Goal: Information Seeking & Learning: Understand process/instructions

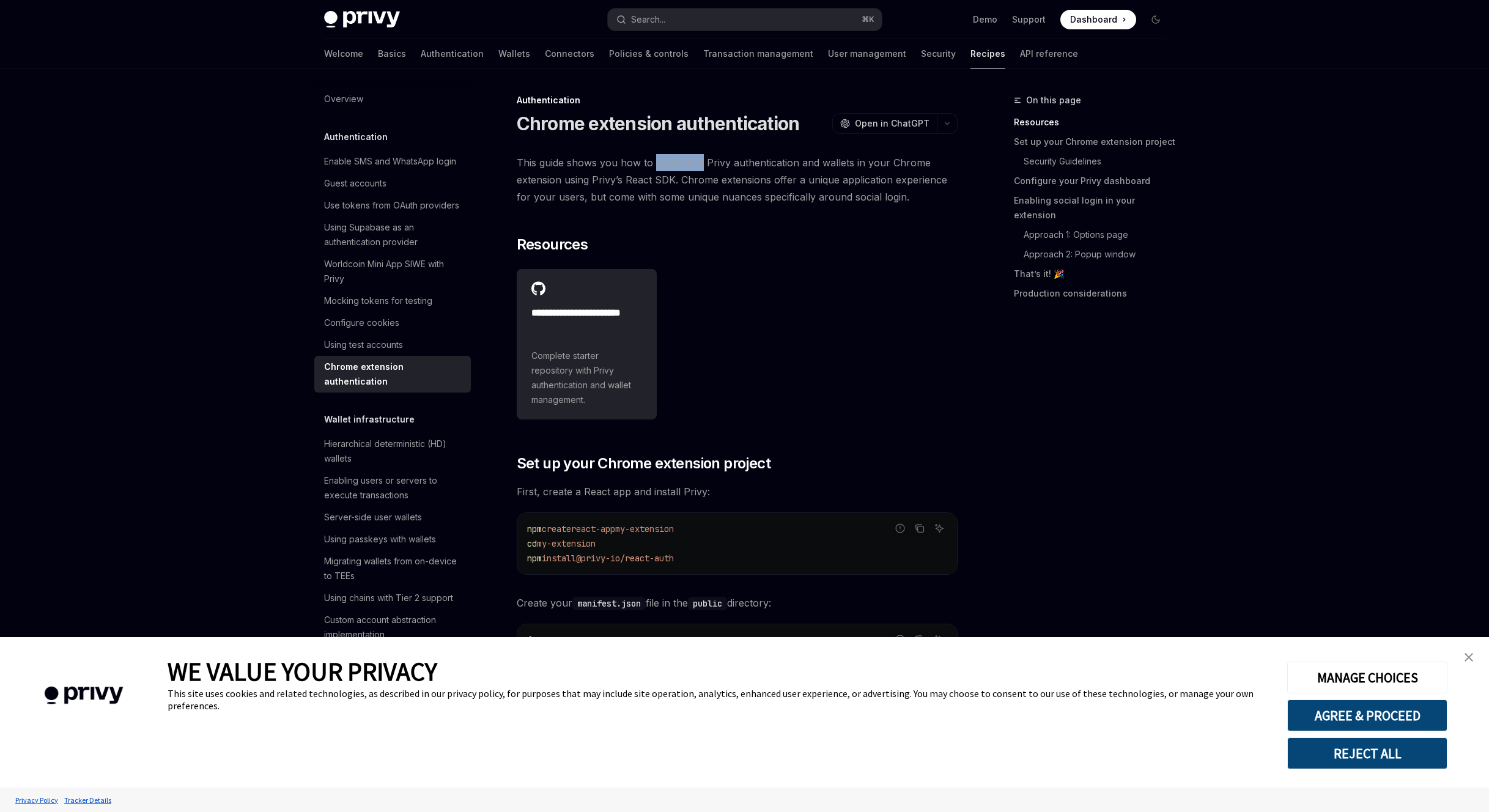
click at [656, 205] on span "This guide shows you how to implement Privy authentication and wallets in your …" at bounding box center [737, 179] width 441 height 52
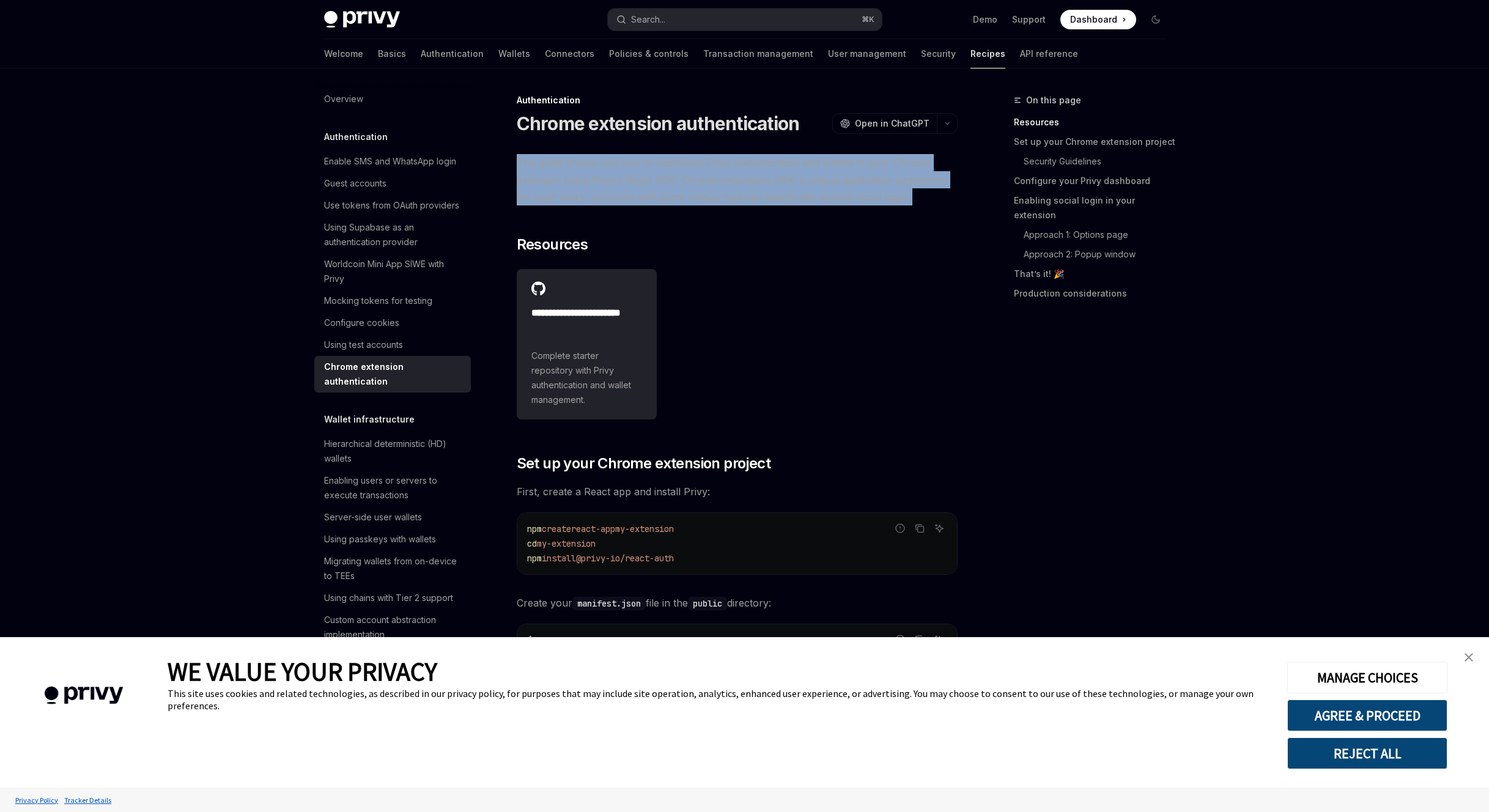
click at [656, 205] on span "This guide shows you how to implement Privy authentication and wallets in your …" at bounding box center [737, 179] width 441 height 52
drag, startPoint x: 0, startPoint y: 0, endPoint x: 656, endPoint y: 223, distance: 692.9
click at [656, 205] on span "This guide shows you how to implement Privy authentication and wallets in your …" at bounding box center [737, 179] width 441 height 52
type textarea "*"
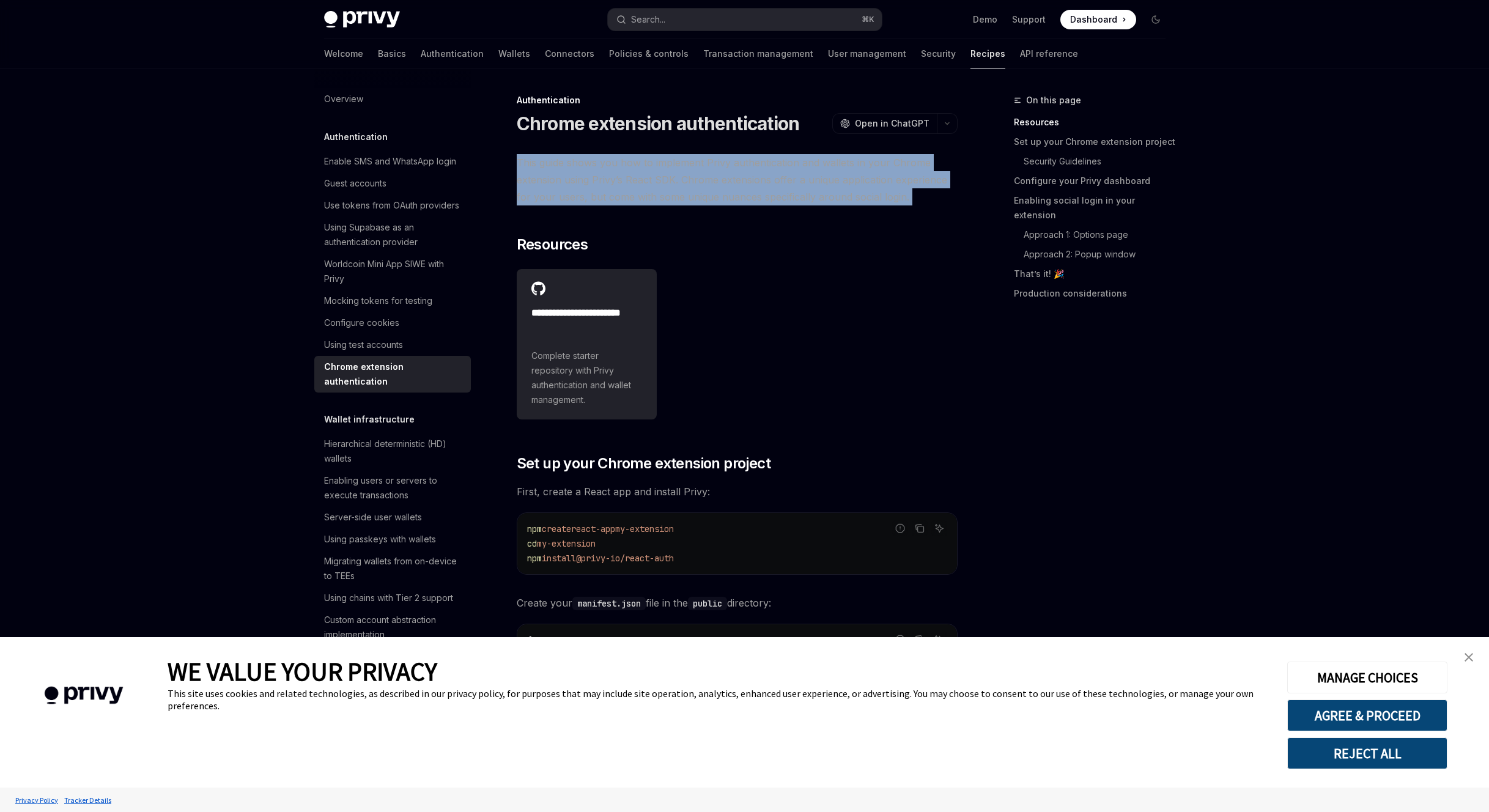
click at [1471, 656] on img "close banner" at bounding box center [1468, 657] width 8 height 8
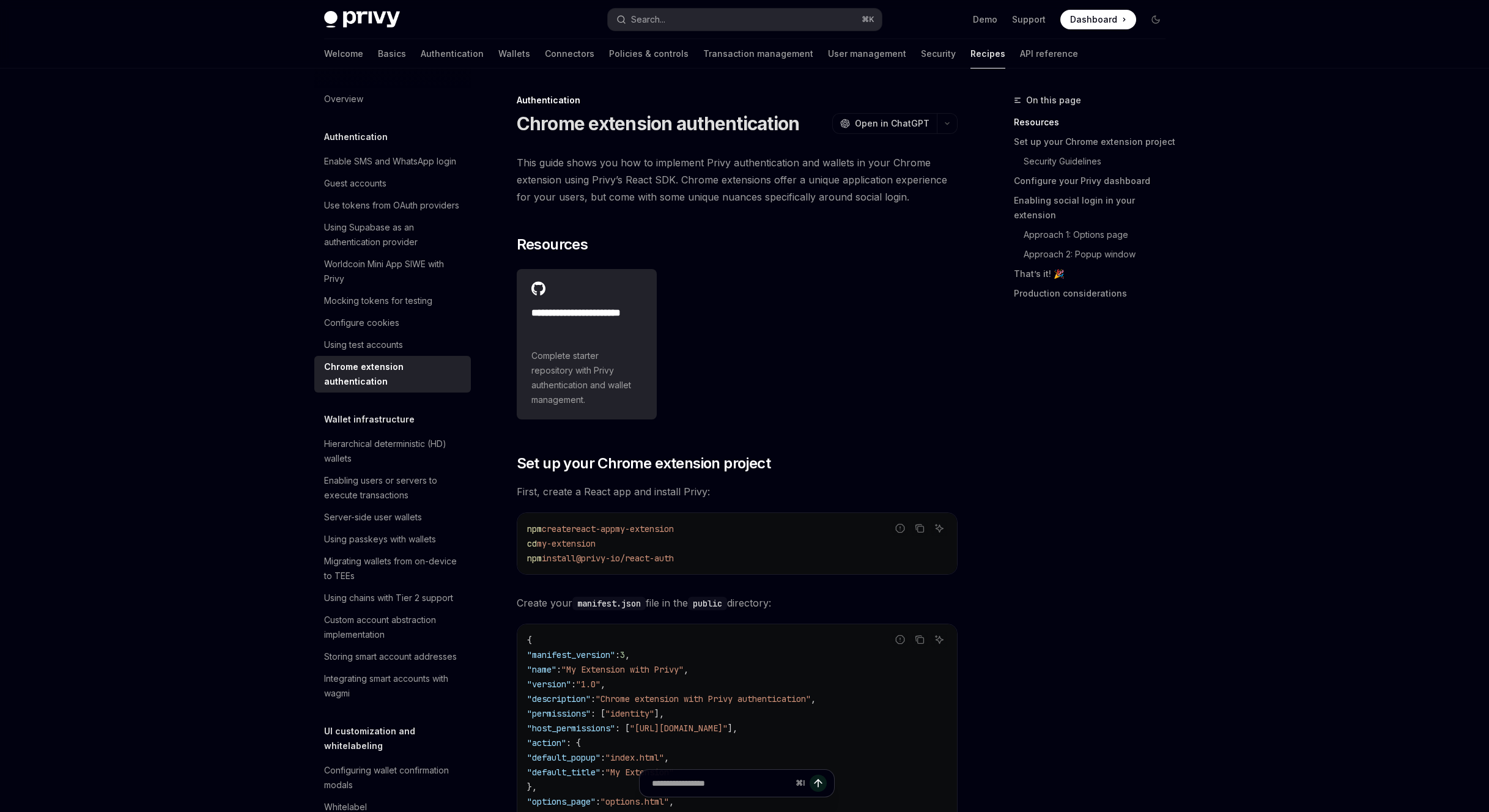
click at [777, 424] on div "**********" at bounding box center [737, 344] width 441 height 160
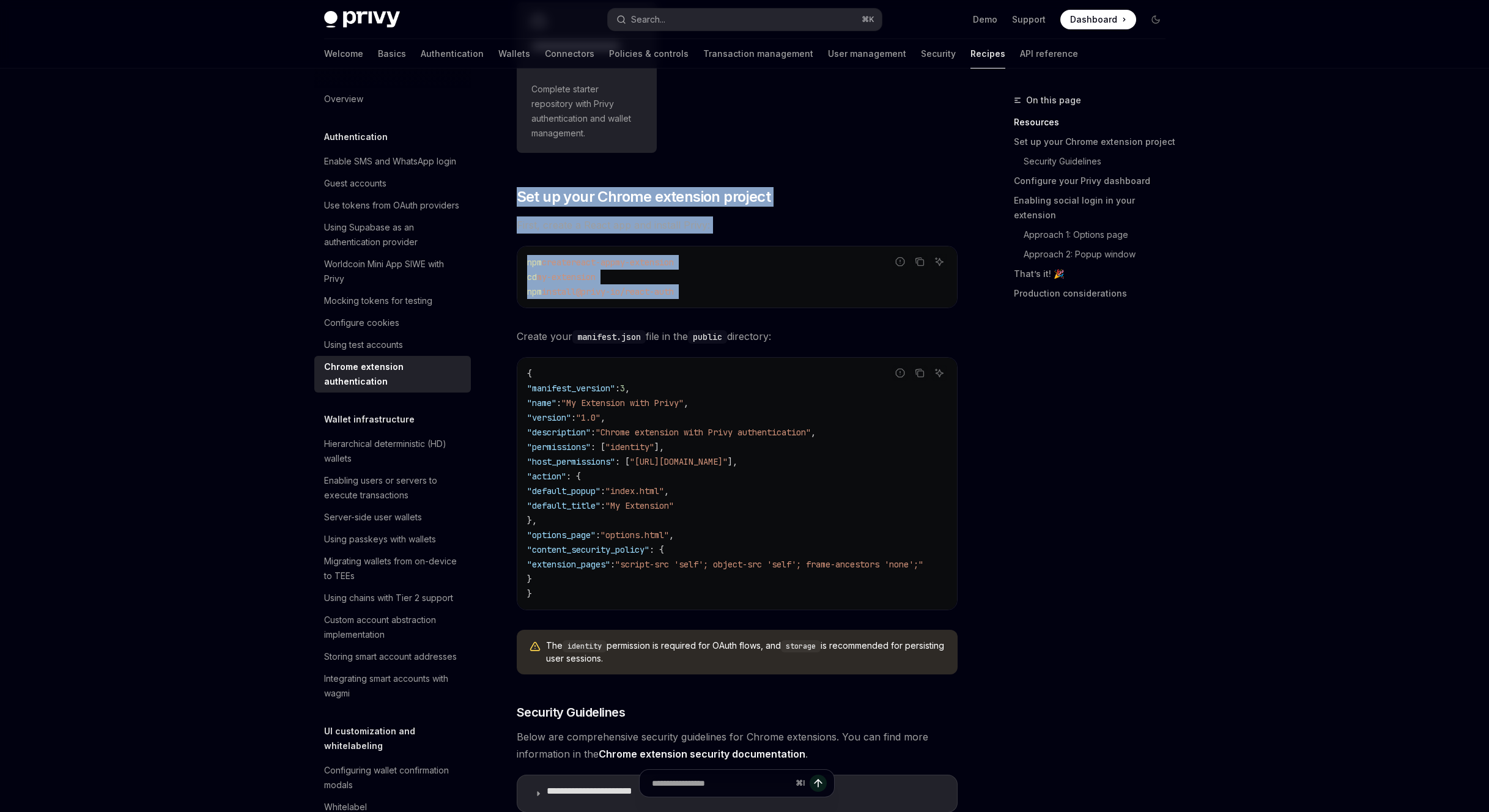
drag, startPoint x: 719, startPoint y: 520, endPoint x: 450, endPoint y: 333, distance: 327.6
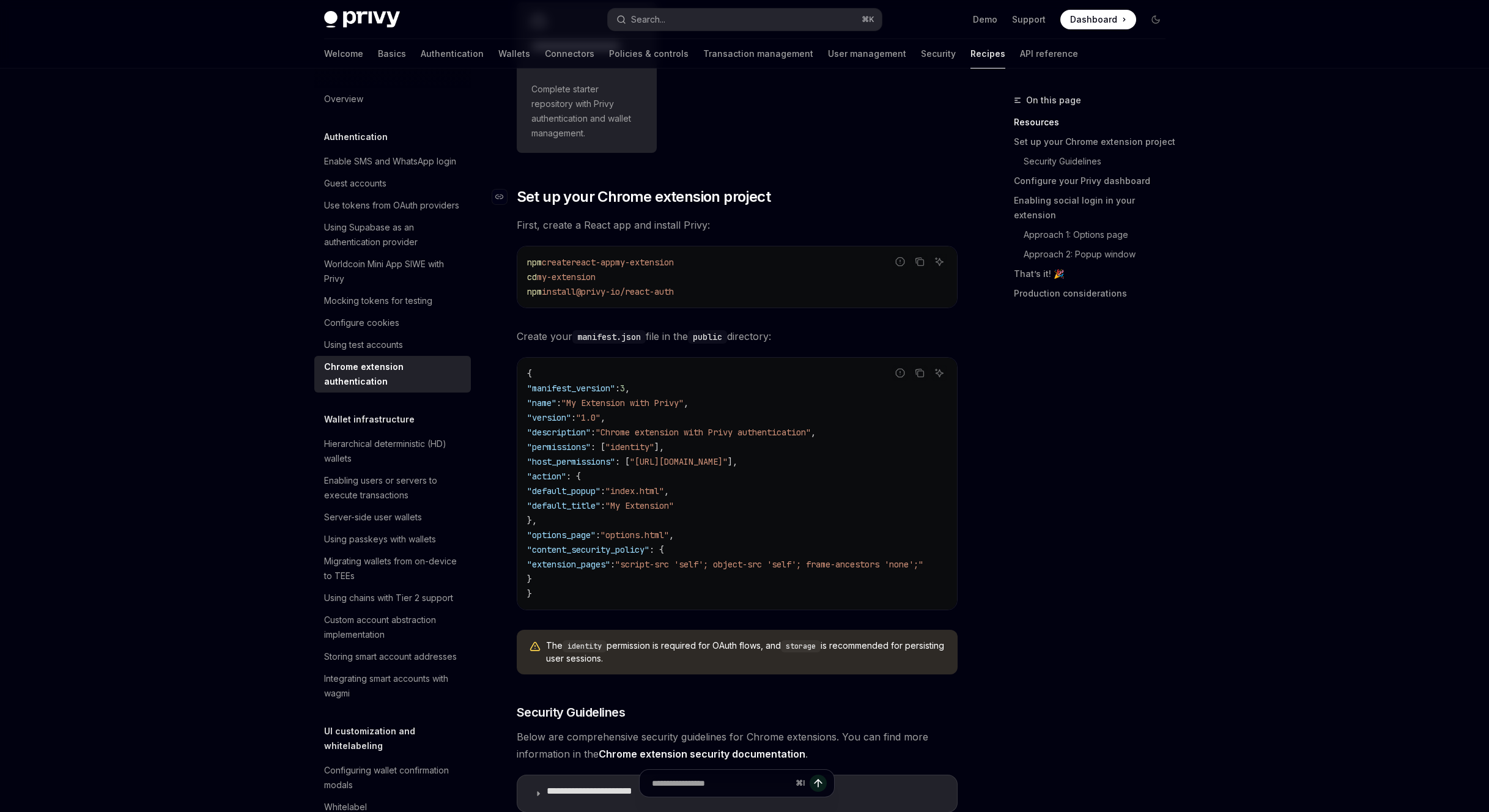
click at [727, 207] on span "Set up your Chrome extension project" at bounding box center [643, 196] width 254 height 20
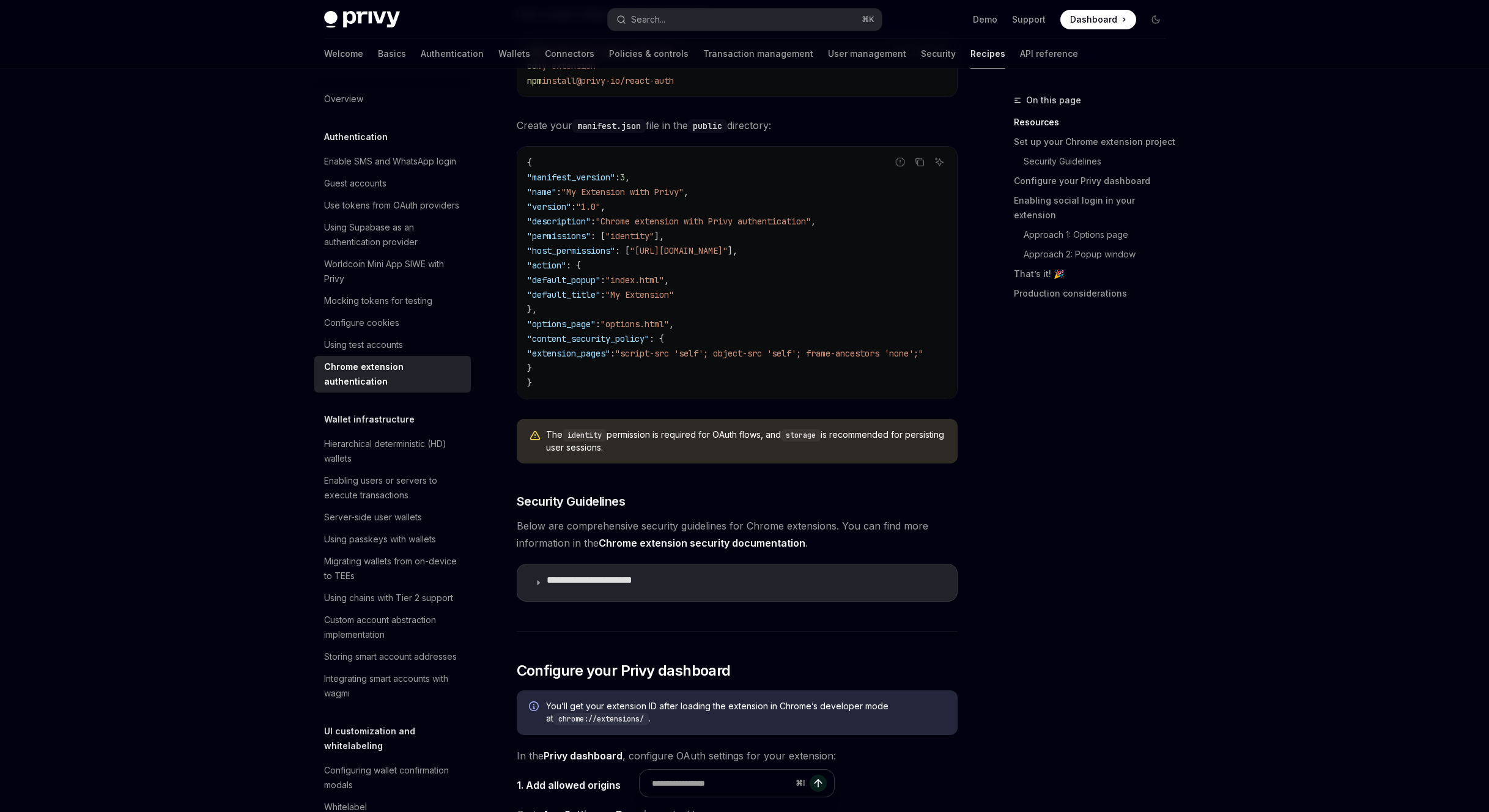
scroll to position [481, 0]
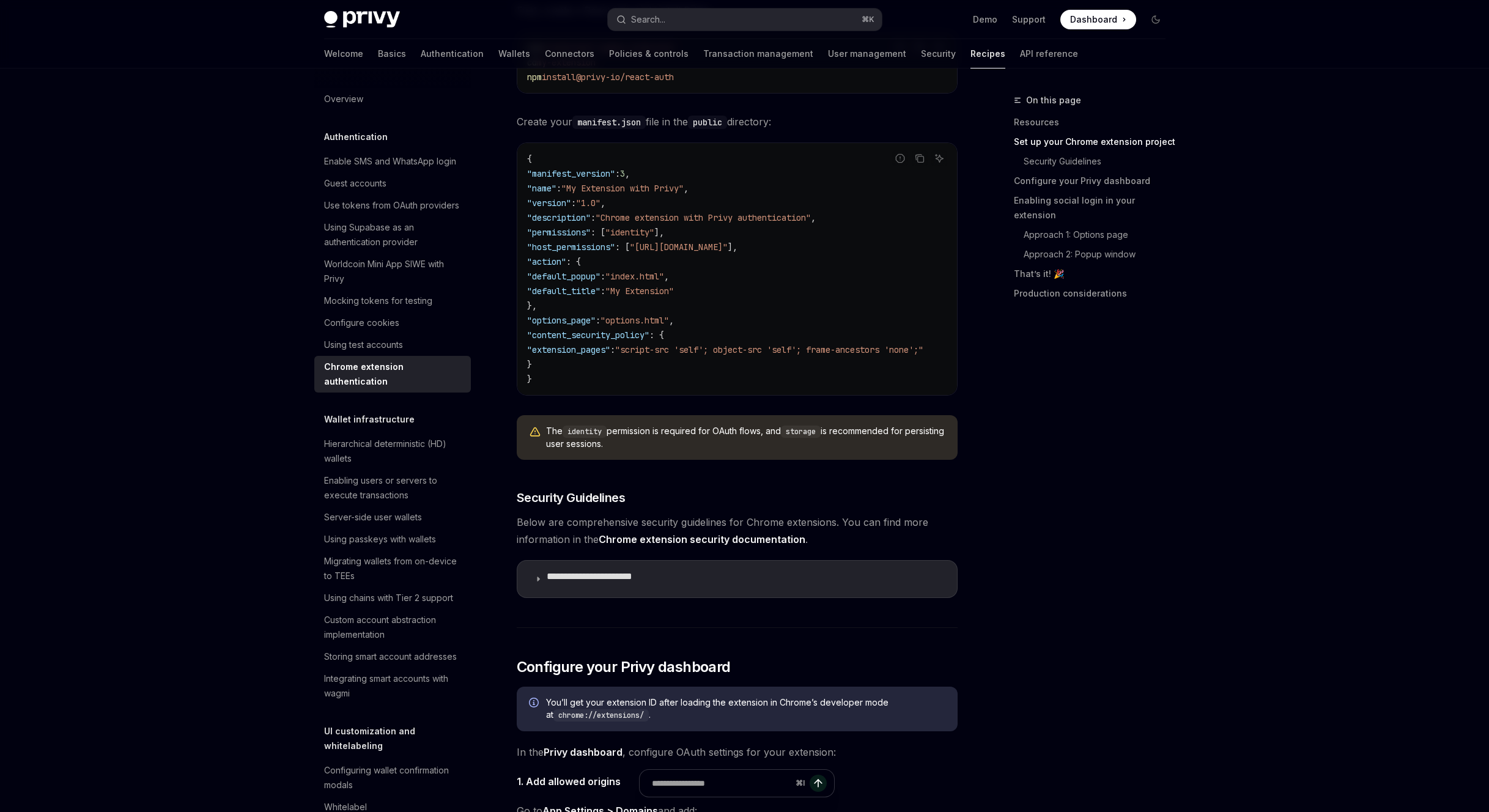
drag, startPoint x: 1179, startPoint y: 529, endPoint x: 1172, endPoint y: 521, distance: 10.6
click at [1175, 529] on div "On this page Resources Set up your Chrome extension project Security Guidelines…" at bounding box center [1082, 452] width 186 height 719
